Goal: Transaction & Acquisition: Purchase product/service

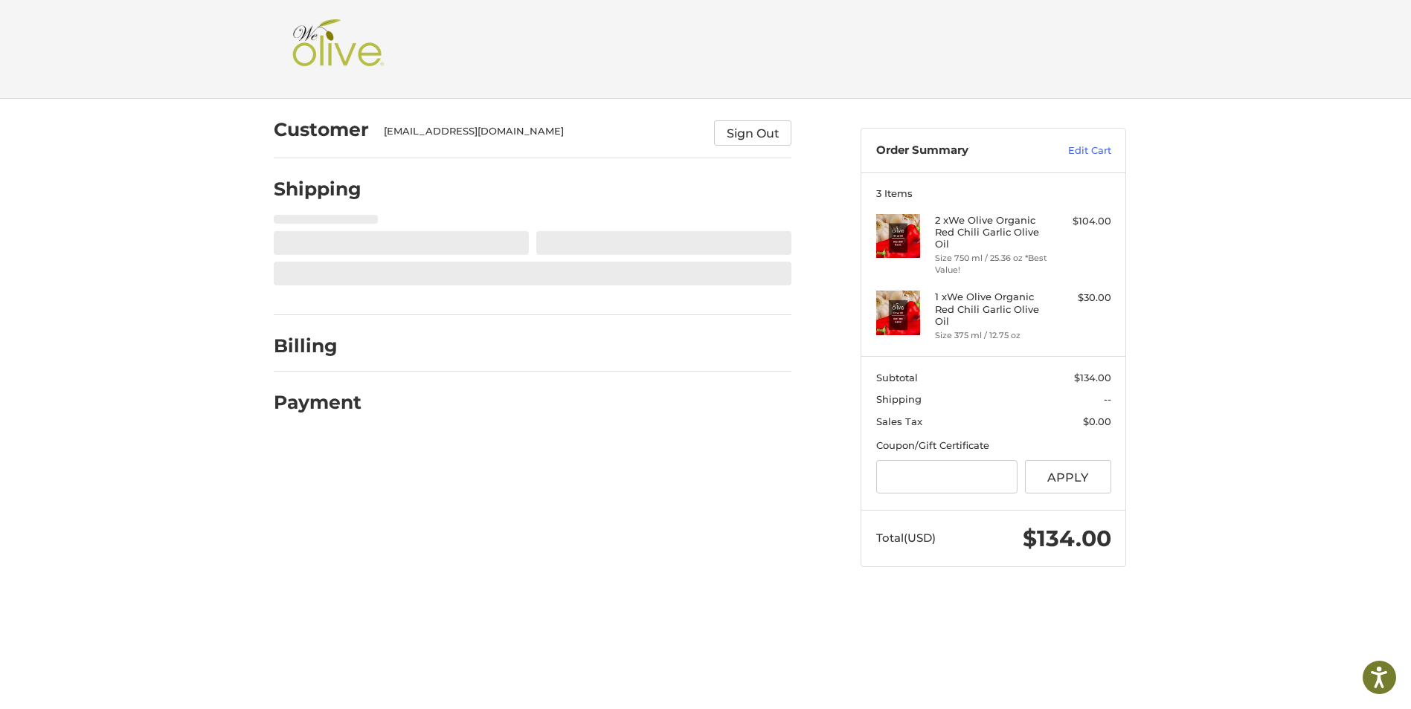
select select "**"
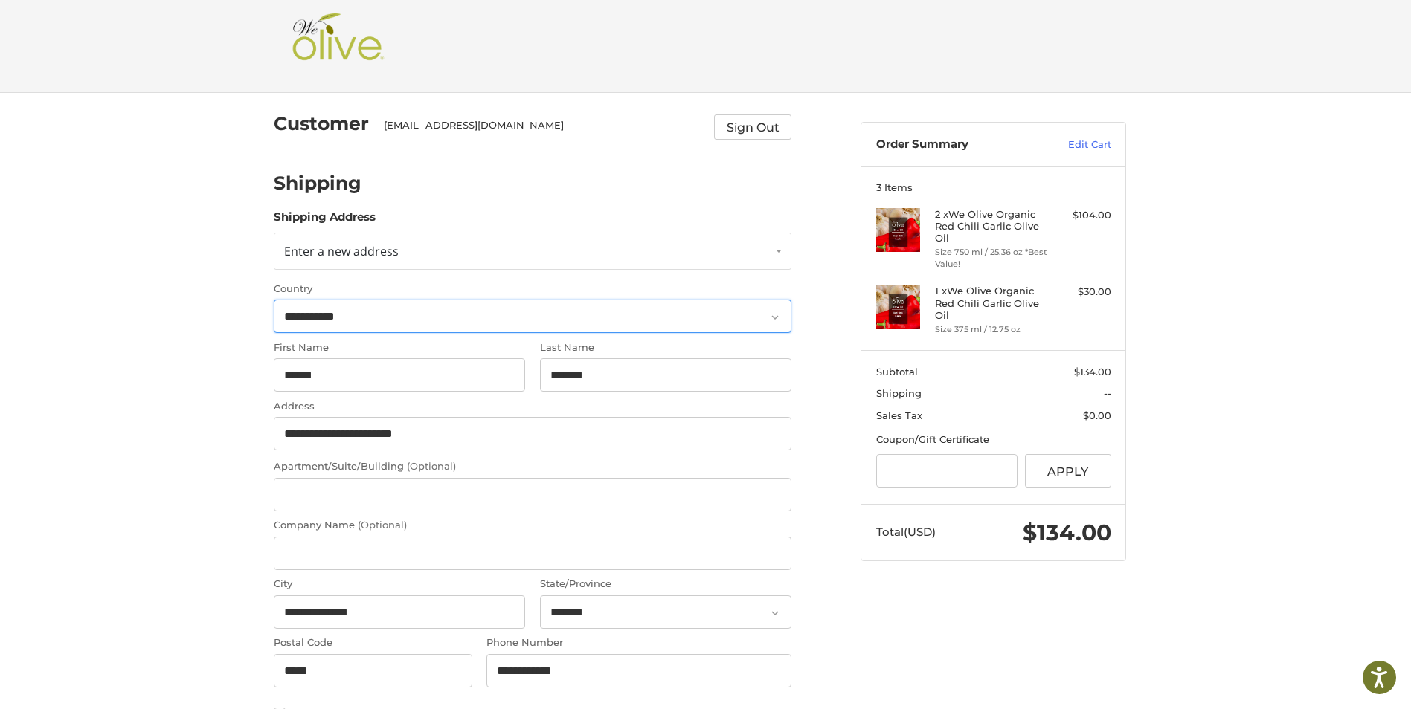
scroll to position [16, 0]
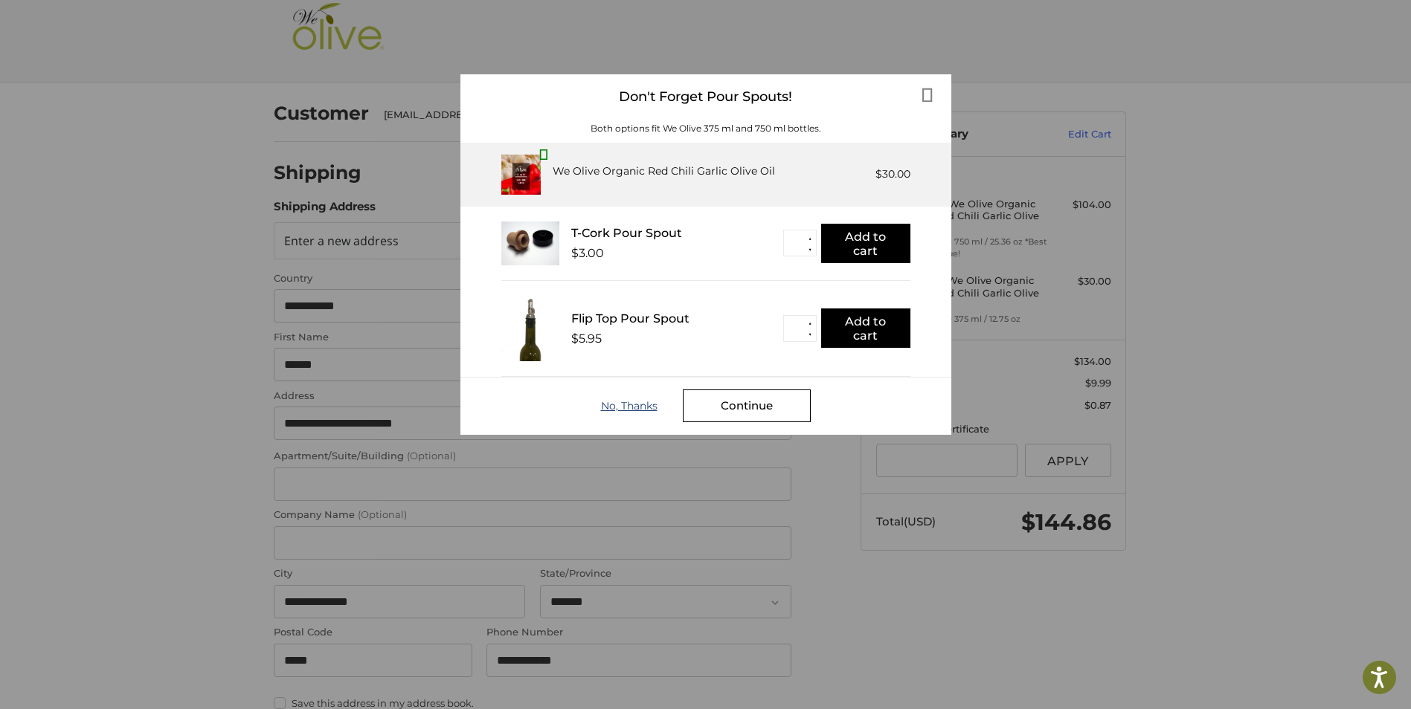
click at [627, 406] on div "No, Thanks" at bounding box center [642, 406] width 82 height 12
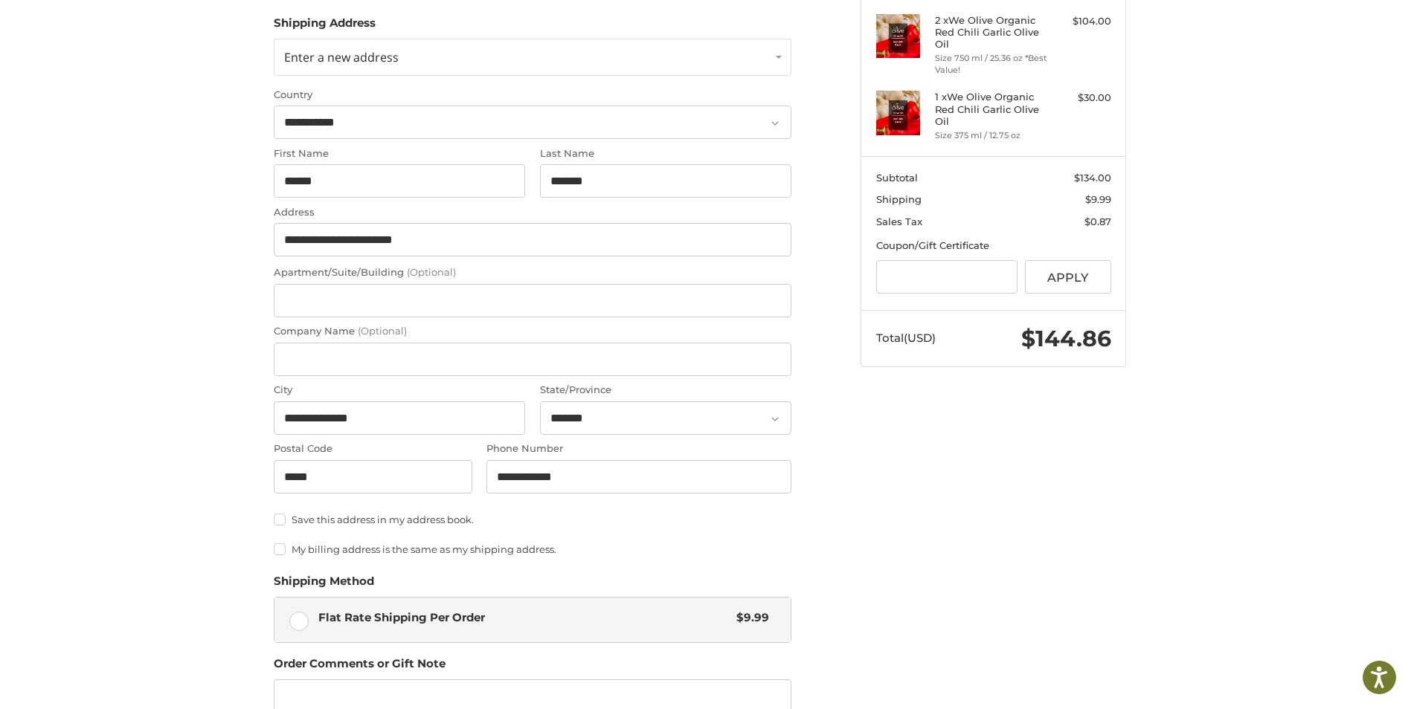
scroll to position [405, 0]
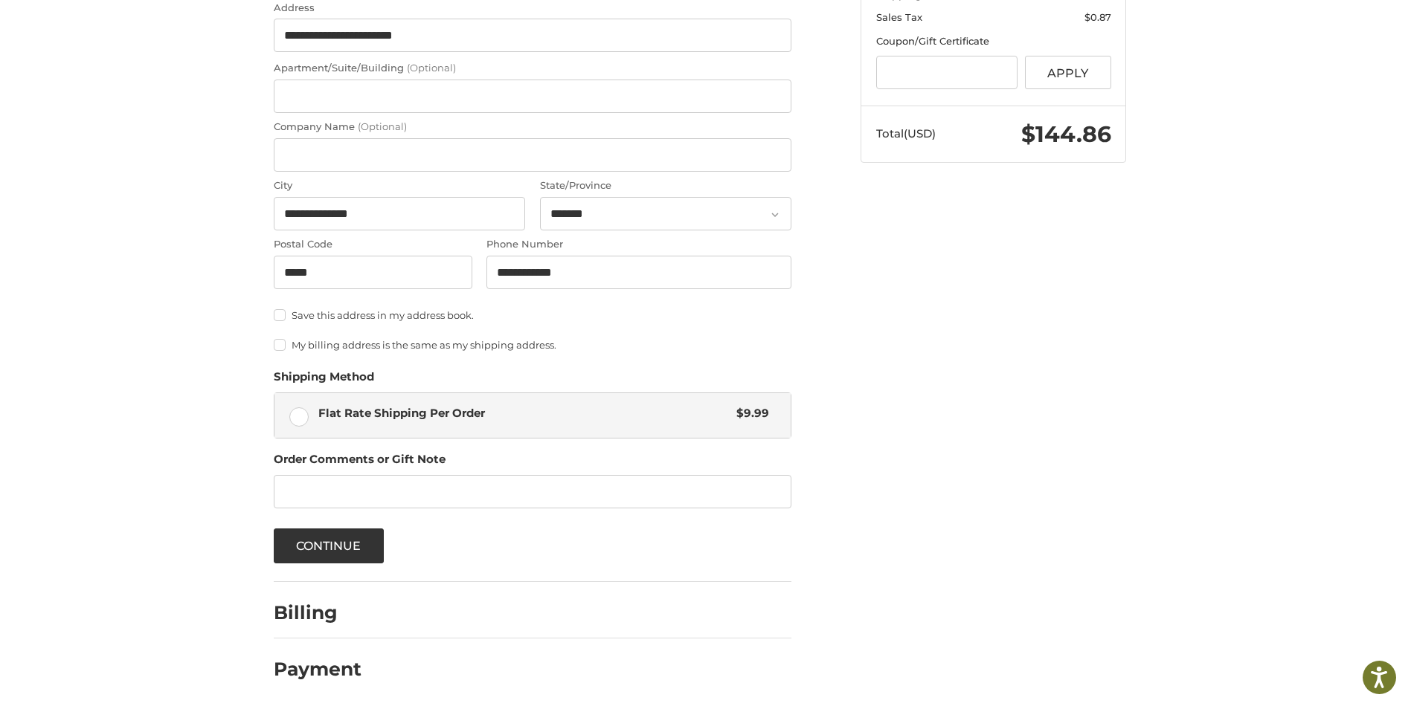
click at [280, 348] on label "My billing address is the same as my shipping address." at bounding box center [533, 345] width 518 height 12
click at [370, 545] on button "Continue" at bounding box center [329, 546] width 110 height 35
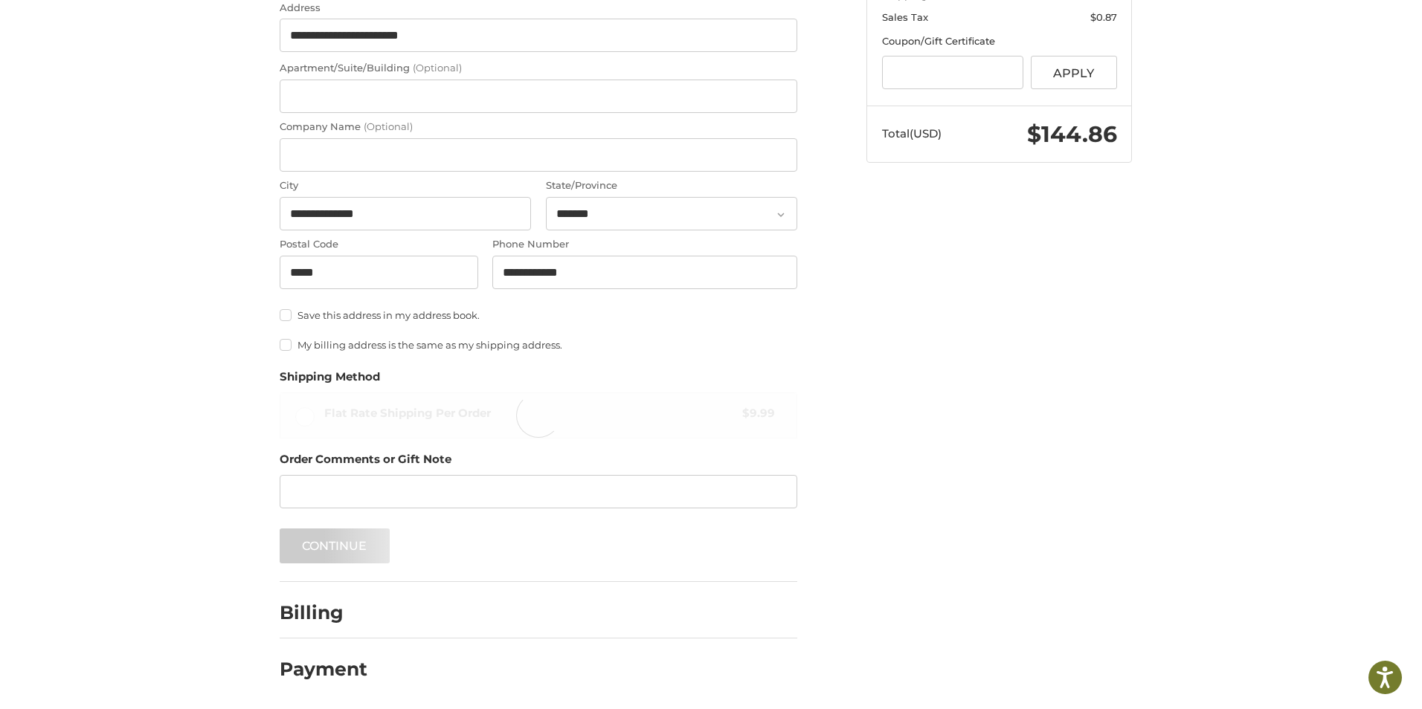
scroll to position [0, 0]
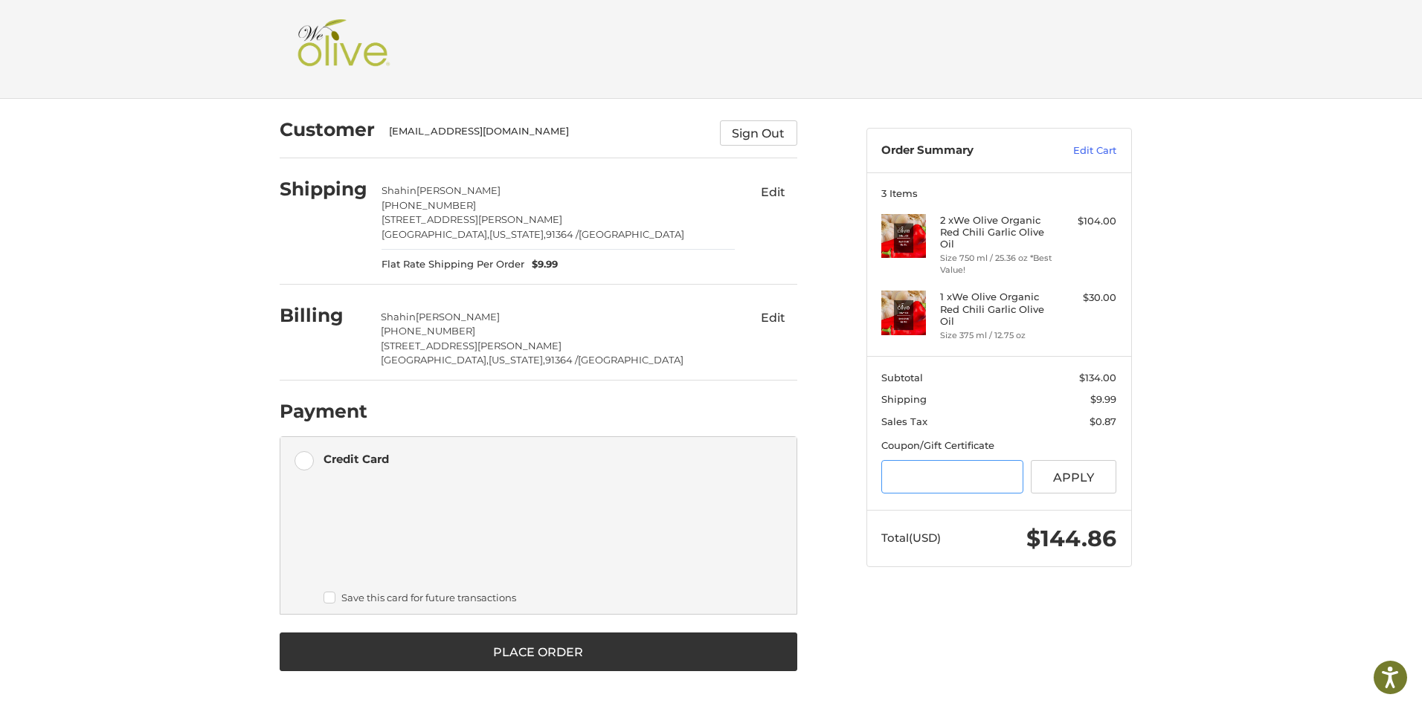
click at [930, 478] on input "Gift Certificate or Coupon Code" at bounding box center [952, 476] width 142 height 33
type input "**********"
click at [1078, 478] on button "Apply" at bounding box center [1074, 476] width 86 height 33
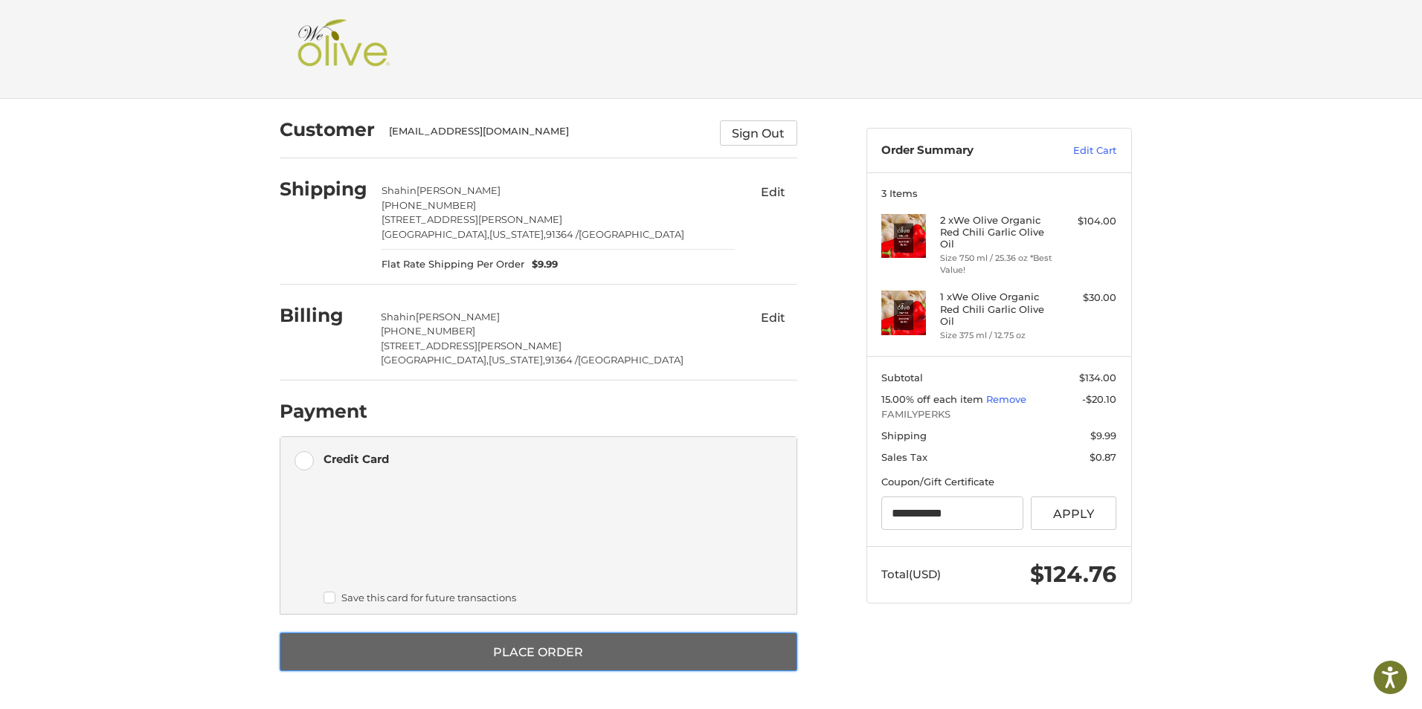
click at [623, 645] on button "Place Order" at bounding box center [539, 652] width 518 height 39
